Goal: Communication & Community: Share content

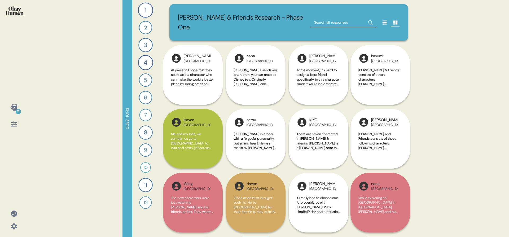
click at [18, 224] on div at bounding box center [14, 226] width 13 height 13
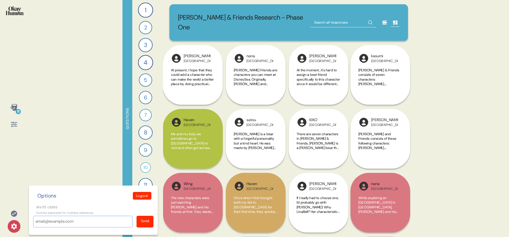
click at [75, 218] on input "Invite users" at bounding box center [82, 222] width 99 height 12
paste input "[EMAIL_ADDRESS][DOMAIN_NAME]"
type input "[EMAIL_ADDRESS][DOMAIN_NAME]"
click at [143, 224] on div "Send" at bounding box center [145, 222] width 17 height 12
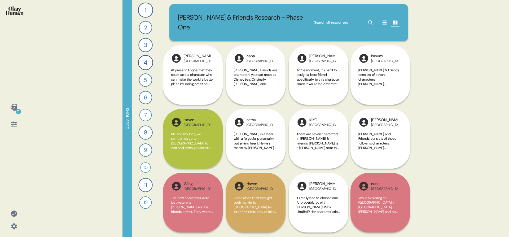
click at [15, 230] on icon at bounding box center [13, 226] width 7 height 7
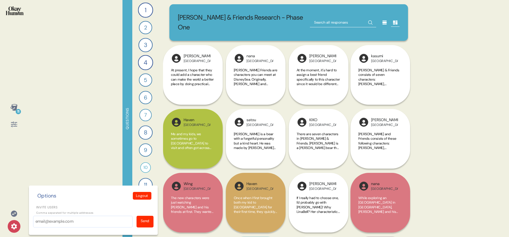
click at [103, 214] on p "Comma separated for multiple addresses" at bounding box center [93, 213] width 120 height 4
click at [102, 218] on input "Invite users" at bounding box center [82, 222] width 99 height 12
paste input "[PERSON_NAME][EMAIL_ADDRESS][PERSON_NAME][DOMAIN_NAME]"
type input "[PERSON_NAME][EMAIL_ADDRESS][PERSON_NAME][DOMAIN_NAME]"
click at [140, 221] on div "Send" at bounding box center [145, 222] width 17 height 12
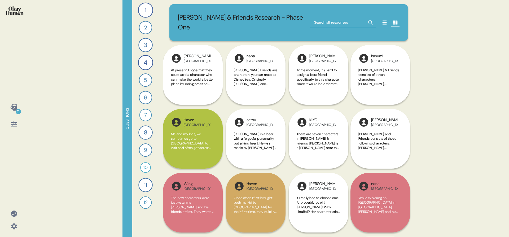
click at [9, 229] on div at bounding box center [14, 226] width 13 height 13
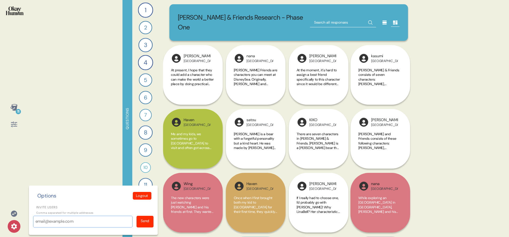
click at [63, 221] on input "Invite users" at bounding box center [82, 222] width 99 height 12
paste input "[PERSON_NAME][EMAIL_ADDRESS][DOMAIN_NAME]"
type input "[PERSON_NAME][EMAIL_ADDRESS][DOMAIN_NAME]"
click at [149, 224] on div "Send" at bounding box center [145, 222] width 17 height 12
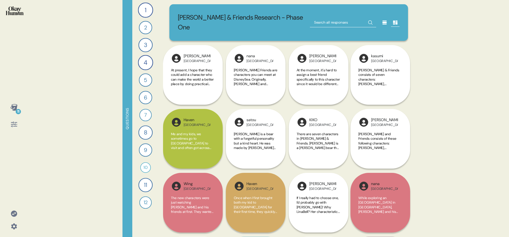
click at [12, 229] on icon at bounding box center [13, 226] width 7 height 7
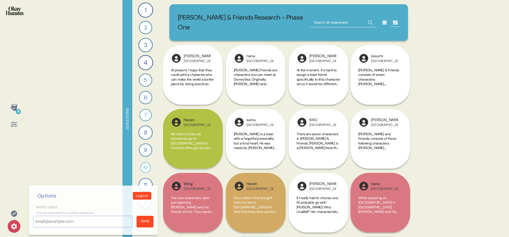
click at [78, 220] on input "Invite users" at bounding box center [82, 222] width 99 height 12
paste input "[EMAIL_ADDRESS][DOMAIN_NAME]"
type input "[EMAIL_ADDRESS][DOMAIN_NAME]"
click at [137, 222] on div "Send" at bounding box center [145, 222] width 17 height 12
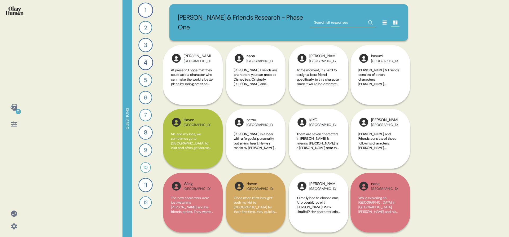
click at [12, 227] on icon at bounding box center [14, 227] width 6 height 6
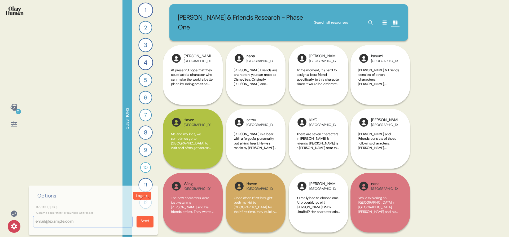
click at [49, 223] on input "Invite users" at bounding box center [82, 222] width 99 height 12
paste input "[PERSON_NAME][EMAIL_ADDRESS][PERSON_NAME][DOMAIN_NAME]"
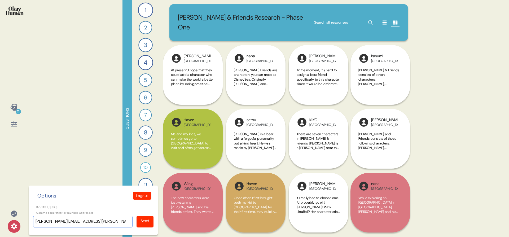
type input "[PERSON_NAME][EMAIL_ADDRESS][PERSON_NAME][DOMAIN_NAME]"
click at [144, 220] on div "Send" at bounding box center [145, 221] width 8 height 6
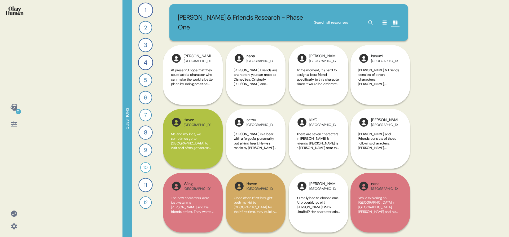
click at [14, 228] on icon at bounding box center [14, 227] width 6 height 6
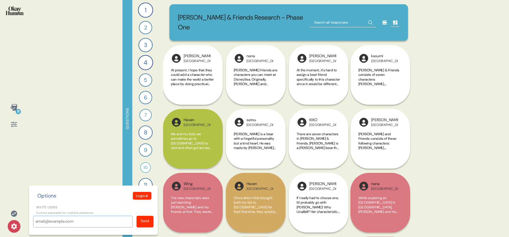
click at [62, 220] on input "Invite users" at bounding box center [82, 222] width 99 height 12
paste input "[EMAIL_ADDRESS][DOMAIN_NAME]"
type input "[EMAIL_ADDRESS][DOMAIN_NAME]"
click at [148, 219] on div "Send" at bounding box center [145, 221] width 8 height 6
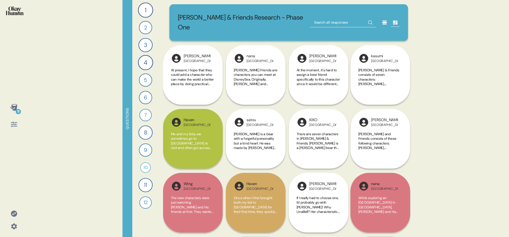
click at [16, 227] on icon at bounding box center [14, 227] width 6 height 6
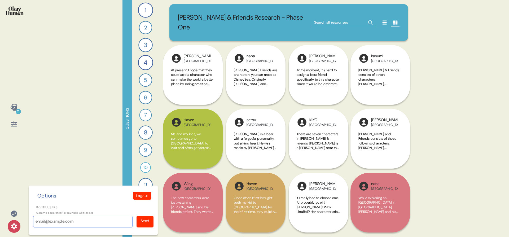
click at [41, 226] on input "Invite users" at bounding box center [82, 222] width 99 height 12
paste input "[EMAIL_ADDRESS][PERSON_NAME][DOMAIN_NAME]"
type input "[EMAIL_ADDRESS][PERSON_NAME][DOMAIN_NAME]"
click at [148, 220] on div "Send" at bounding box center [145, 221] width 8 height 6
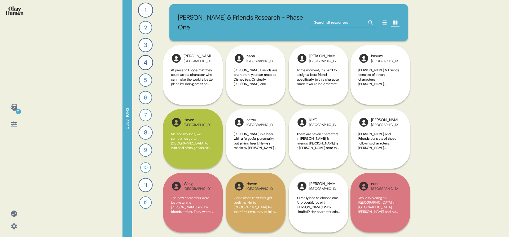
click at [14, 104] on icon at bounding box center [13, 107] width 7 height 7
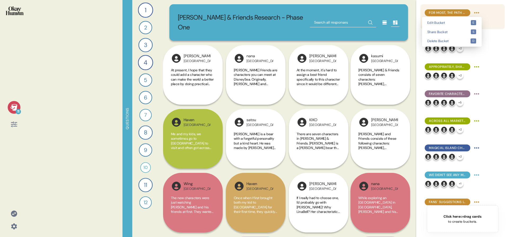
click at [474, 14] on html "11 Questions 1 How would you describe [PERSON_NAME] and Friends and each charac…" at bounding box center [254, 118] width 509 height 237
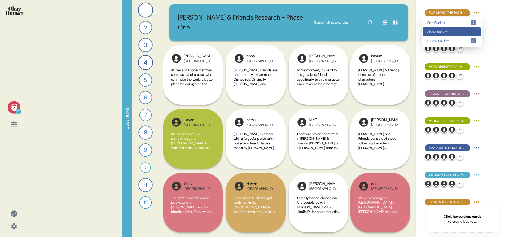
click at [468, 31] on span "Share Bucket" at bounding box center [449, 31] width 43 height 3
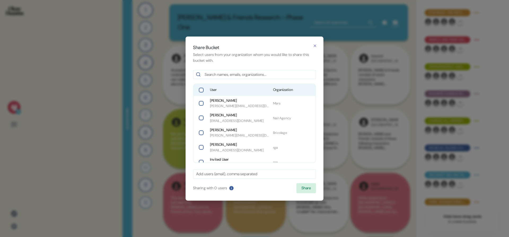
drag, startPoint x: 241, startPoint y: 88, endPoint x: 242, endPoint y: 92, distance: 3.9
click at [241, 88] on span "User" at bounding box center [239, 89] width 59 height 5
click at [308, 188] on button "Share" at bounding box center [307, 188] width 20 height 10
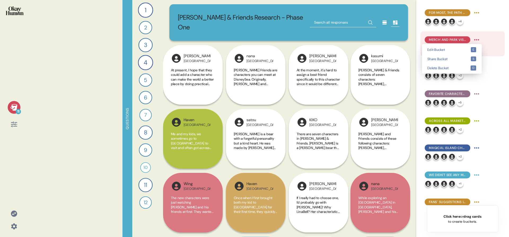
click at [477, 37] on html "11 Questions 1 How would you describe [PERSON_NAME] and Friends and each charac…" at bounding box center [254, 118] width 509 height 237
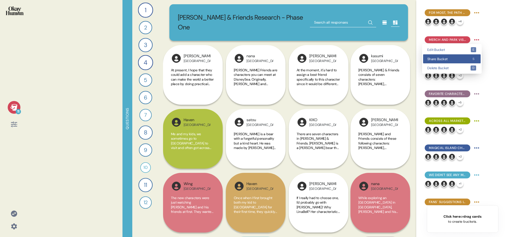
click at [468, 56] on div "Share Bucket s" at bounding box center [452, 58] width 58 height 9
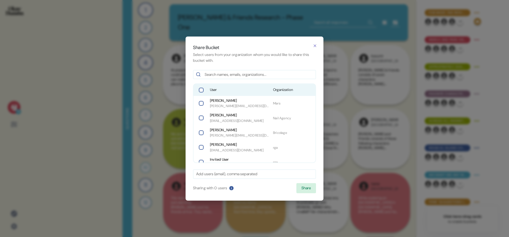
click at [208, 89] on div "User Organization" at bounding box center [255, 90] width 122 height 12
click at [301, 185] on button "Share" at bounding box center [307, 188] width 20 height 10
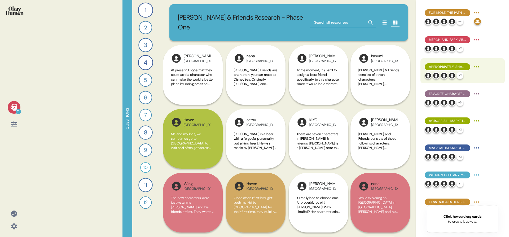
click at [476, 67] on html "11 Questions 1 How would you describe [PERSON_NAME] and Friends and each charac…" at bounding box center [254, 118] width 509 height 237
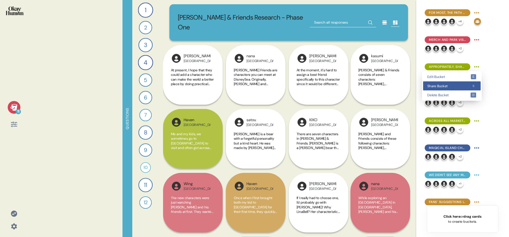
click at [457, 87] on span "Share Bucket" at bounding box center [449, 85] width 43 height 3
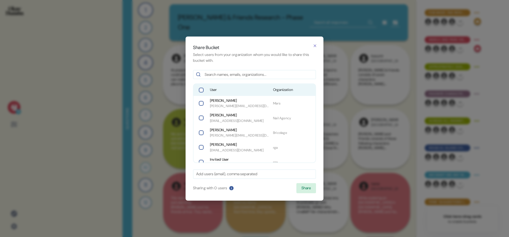
click at [252, 88] on span "User" at bounding box center [239, 89] width 59 height 5
click at [303, 185] on button "Share" at bounding box center [307, 188] width 20 height 10
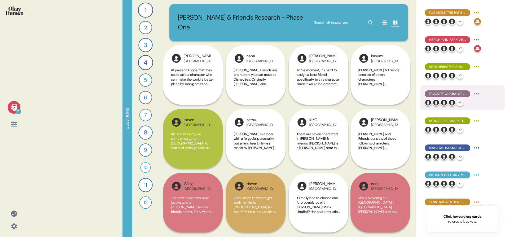
click at [478, 92] on html "11 Questions 1 How would you describe [PERSON_NAME] and Friends and each charac…" at bounding box center [254, 118] width 509 height 237
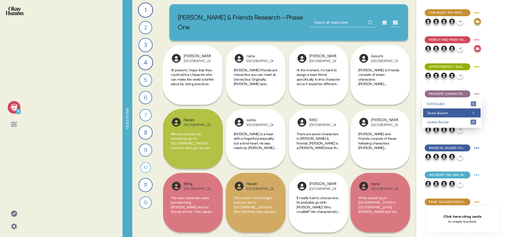
click at [467, 112] on span "Share Bucket" at bounding box center [449, 112] width 43 height 3
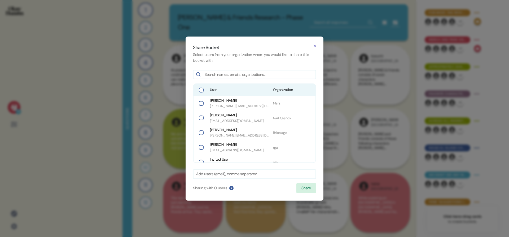
click at [268, 88] on div "User Organization" at bounding box center [255, 90] width 122 height 12
drag, startPoint x: 303, startPoint y: 186, endPoint x: 307, endPoint y: 185, distance: 3.9
click at [303, 186] on button "Share" at bounding box center [307, 188] width 20 height 10
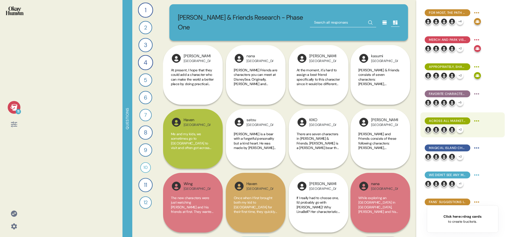
click at [473, 121] on html "11 Questions 1 How would you describe [PERSON_NAME] and Friends and each charac…" at bounding box center [254, 118] width 509 height 237
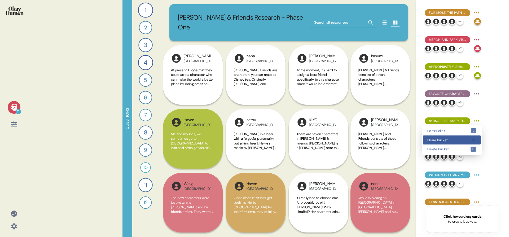
click at [467, 137] on div "Share Bucket s" at bounding box center [452, 140] width 58 height 9
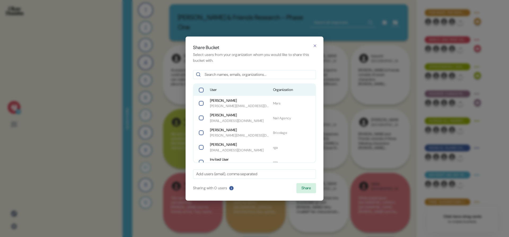
click at [228, 86] on div "User Organization" at bounding box center [255, 90] width 122 height 12
click at [297, 188] on button "Share" at bounding box center [307, 188] width 20 height 10
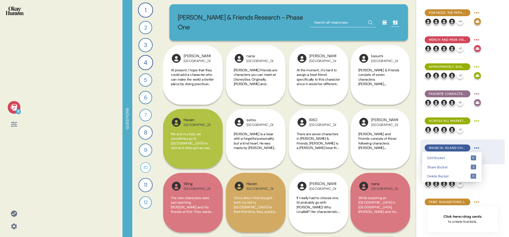
click at [474, 145] on html "11 Questions 1 How would you describe [PERSON_NAME] and Friends and each charac…" at bounding box center [254, 118] width 509 height 237
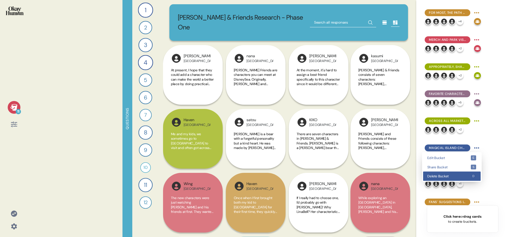
click at [457, 173] on div "Delete Bucket d" at bounding box center [452, 176] width 58 height 9
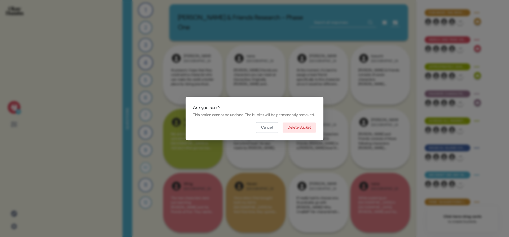
click at [457, 173] on html "11 Questions 1 How would you describe [PERSON_NAME] and Friends and each charac…" at bounding box center [254, 118] width 509 height 237
click at [273, 132] on button "Cancel" at bounding box center [267, 127] width 22 height 11
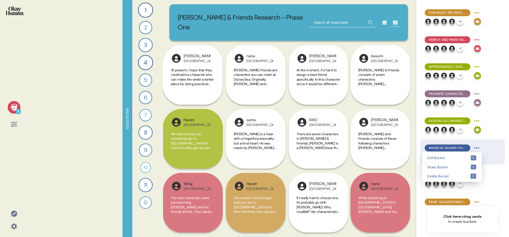
click at [476, 148] on html "11 Questions 1 How would you describe [PERSON_NAME] and Friends and each charac…" at bounding box center [254, 118] width 509 height 237
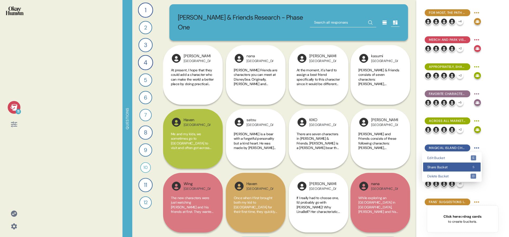
click at [464, 166] on span "Share Bucket" at bounding box center [449, 167] width 43 height 3
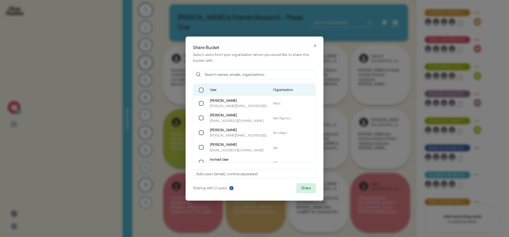
click at [224, 92] on span "User" at bounding box center [239, 89] width 59 height 5
click at [302, 185] on button "Share" at bounding box center [307, 188] width 20 height 10
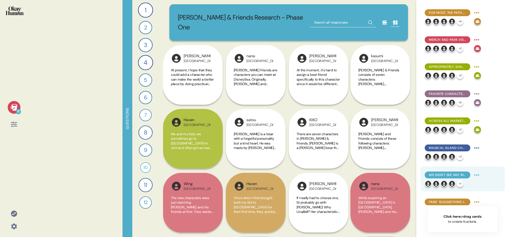
click at [476, 176] on html "11 Questions 1 How would you describe [PERSON_NAME] and Friends and each charac…" at bounding box center [254, 118] width 509 height 237
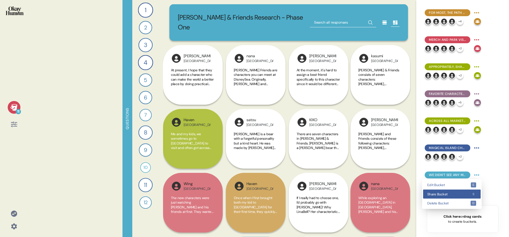
click at [471, 193] on kbd "s" at bounding box center [474, 194] width 6 height 5
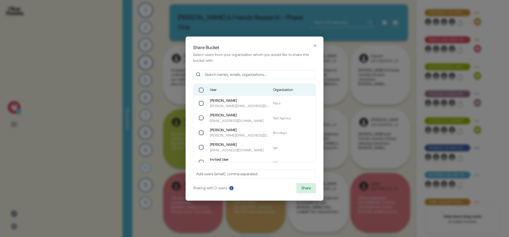
click at [200, 92] on button "button" at bounding box center [201, 90] width 5 height 5
click at [316, 190] on div "Share Bucket Select users from your organization whom you would like to share t…" at bounding box center [255, 119] width 138 height 164
click at [308, 189] on button "Share" at bounding box center [307, 188] width 20 height 10
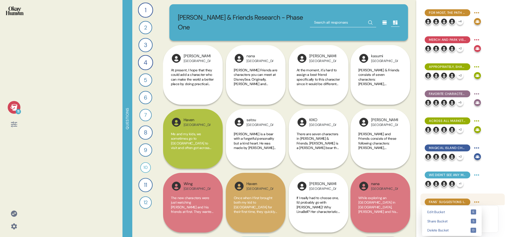
click at [480, 201] on html "11 Questions 1 How would you describe [PERSON_NAME] and Friends and each charac…" at bounding box center [254, 118] width 509 height 237
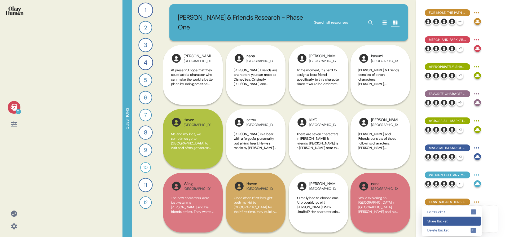
click at [465, 220] on span "Share Bucket" at bounding box center [449, 221] width 43 height 3
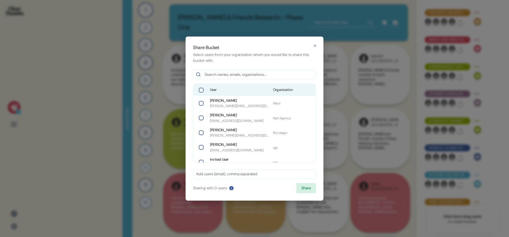
drag, startPoint x: 205, startPoint y: 91, endPoint x: 228, endPoint y: 125, distance: 41.7
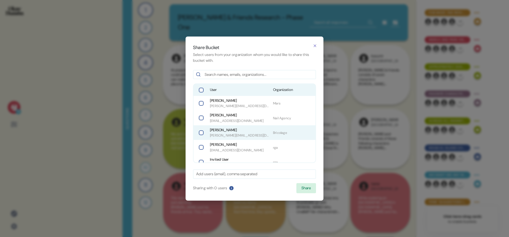
click at [205, 91] on div "User Organization" at bounding box center [255, 90] width 122 height 12
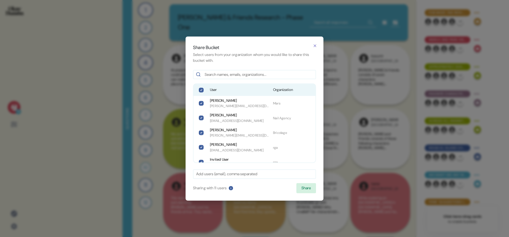
click at [301, 194] on div "Share Bucket Select users from your organization whom you would like to share t…" at bounding box center [255, 119] width 138 height 164
click at [302, 192] on button "Share" at bounding box center [307, 188] width 20 height 10
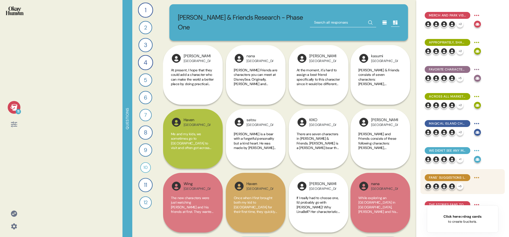
scroll to position [94, 0]
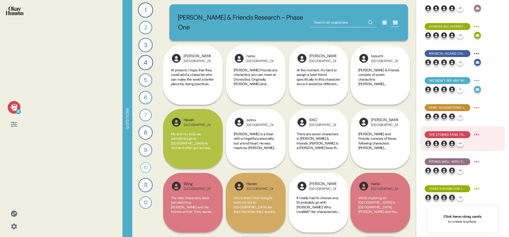
click at [479, 133] on html "11 Questions 1 How would you describe [PERSON_NAME] and Friends and each charac…" at bounding box center [254, 118] width 509 height 237
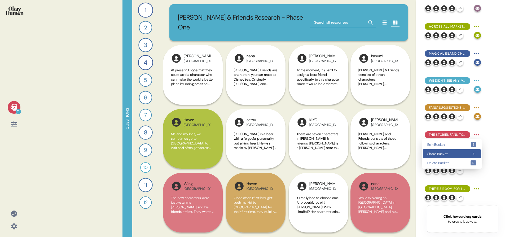
click at [459, 154] on span "Share Bucket" at bounding box center [449, 153] width 43 height 3
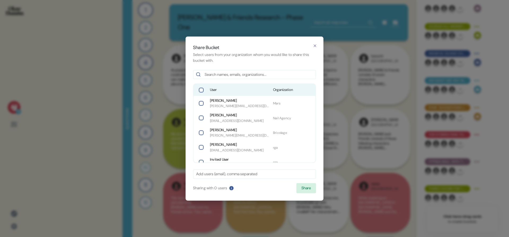
click at [237, 92] on span "User" at bounding box center [239, 89] width 59 height 5
click at [311, 186] on button "Share" at bounding box center [307, 188] width 20 height 10
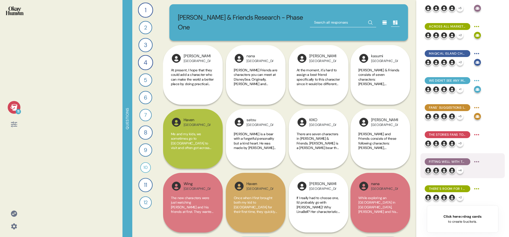
click at [476, 164] on html "11 Questions 1 How would you describe [PERSON_NAME] and Friends and each charac…" at bounding box center [254, 118] width 509 height 237
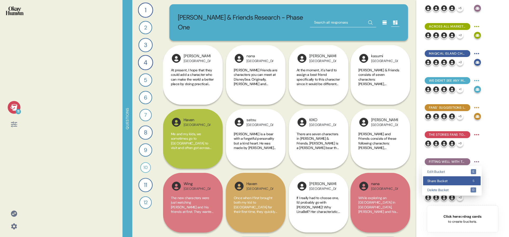
drag, startPoint x: 460, startPoint y: 180, endPoint x: 443, endPoint y: 173, distance: 19.0
click at [460, 180] on span "Share Bucket" at bounding box center [449, 180] width 43 height 3
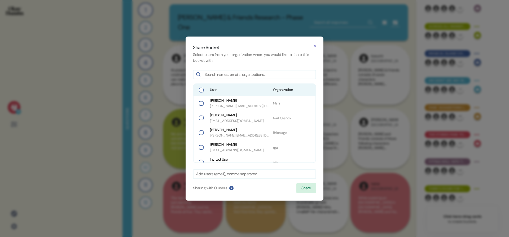
click at [274, 92] on span "Organization" at bounding box center [292, 89] width 39 height 5
click at [303, 189] on button "Share" at bounding box center [307, 188] width 20 height 10
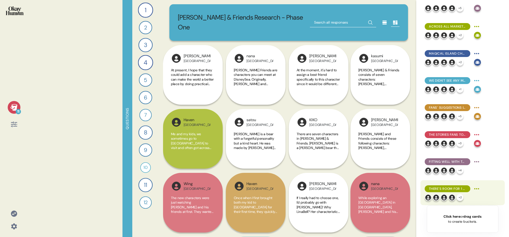
click at [479, 188] on html "11 Questions 1 How would you describe [PERSON_NAME] and Friends and each charac…" at bounding box center [254, 118] width 509 height 237
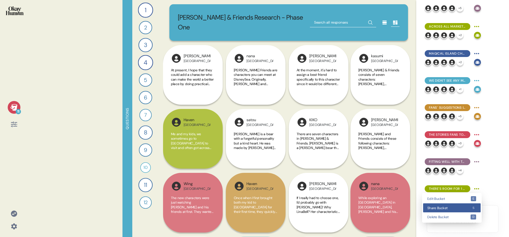
click at [467, 206] on span "Share Bucket" at bounding box center [449, 207] width 43 height 3
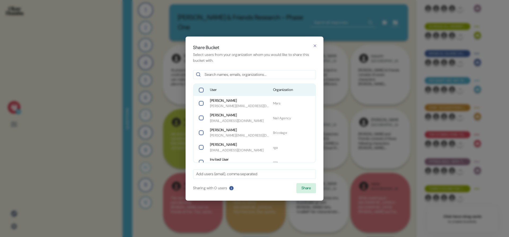
click at [239, 87] on span "User" at bounding box center [239, 89] width 59 height 5
click at [303, 187] on button "Share" at bounding box center [307, 188] width 20 height 10
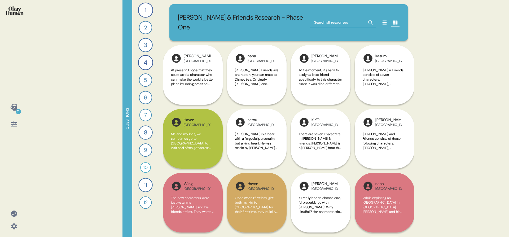
click at [13, 107] on icon at bounding box center [13, 107] width 7 height 7
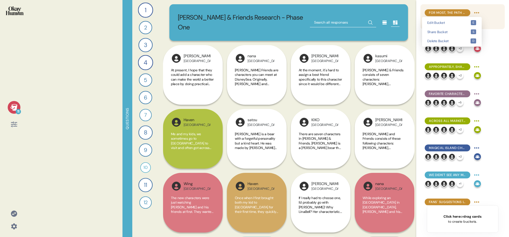
click at [475, 13] on html "11 Questions 1 How would you describe [PERSON_NAME] and Friends and each charac…" at bounding box center [254, 118] width 509 height 237
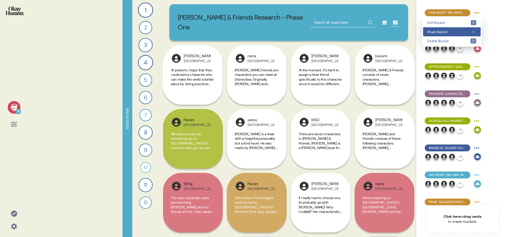
click at [467, 29] on div "Share Bucket s" at bounding box center [452, 31] width 58 height 9
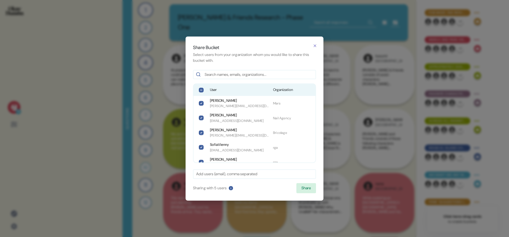
click at [211, 89] on span "User" at bounding box center [239, 89] width 59 height 5
click at [304, 190] on button "Share" at bounding box center [307, 188] width 20 height 10
